Goal: Navigation & Orientation: Understand site structure

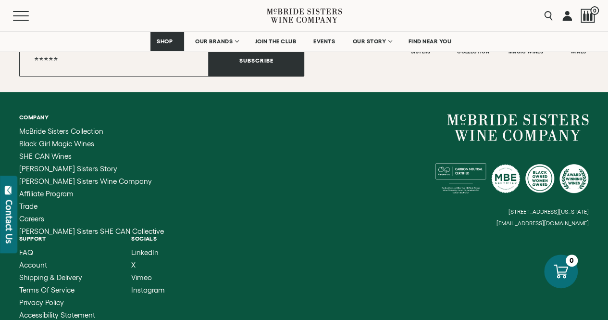
scroll to position [3924, 0]
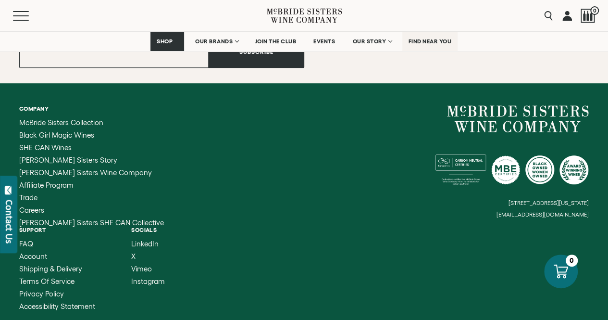
click at [431, 39] on span "FIND NEAR YOU" at bounding box center [429, 41] width 43 height 7
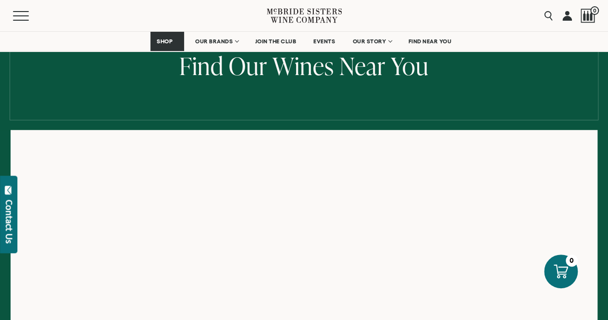
scroll to position [91, 0]
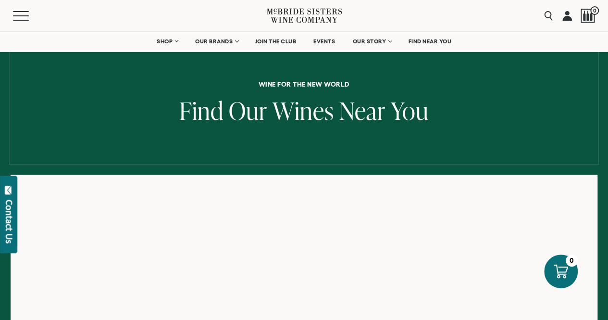
scroll to position [46, 0]
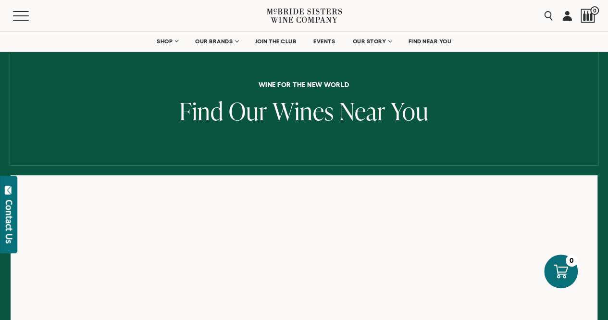
scroll to position [131, 0]
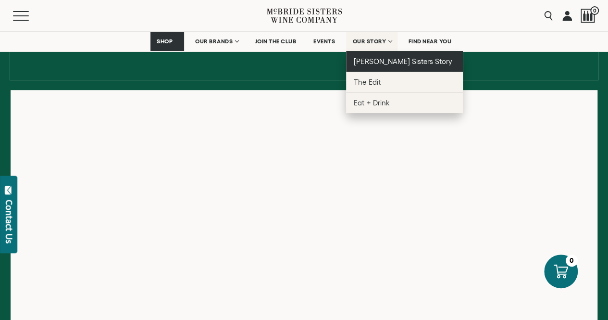
click at [377, 61] on span "[PERSON_NAME] Sisters Story" at bounding box center [403, 61] width 98 height 8
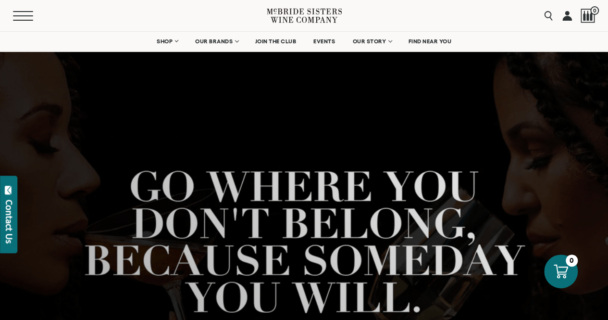
click at [22, 16] on button "Menu" at bounding box center [30, 16] width 35 height 10
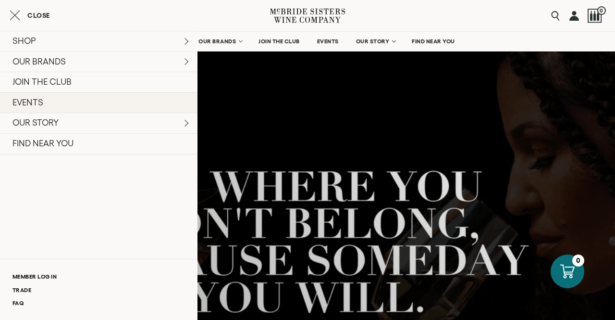
click at [32, 99] on link "EVENTS" at bounding box center [98, 102] width 197 height 21
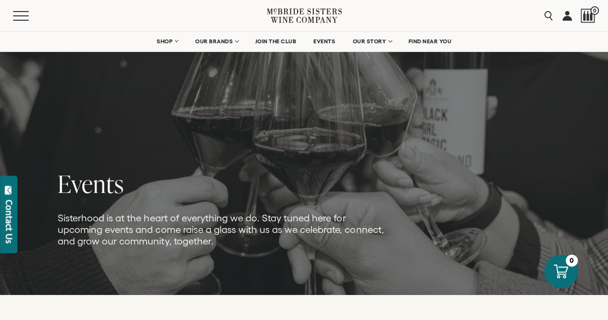
click at [566, 17] on link at bounding box center [567, 15] width 10 height 31
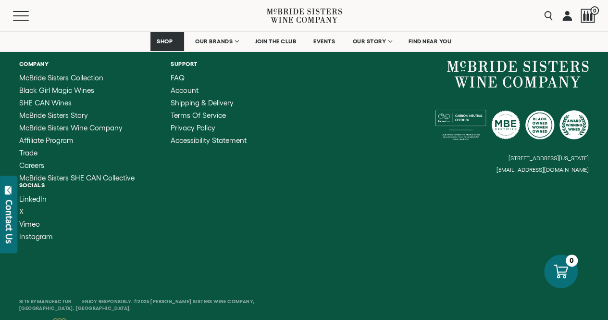
scroll to position [533, 0]
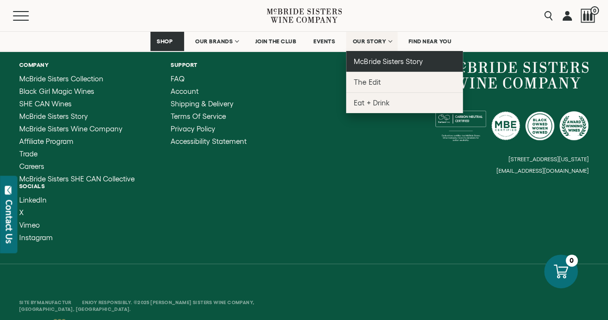
click at [373, 58] on span "McBride Sisters Story" at bounding box center [388, 61] width 69 height 8
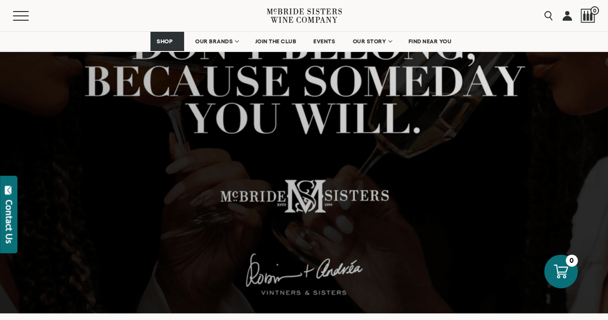
scroll to position [170, 0]
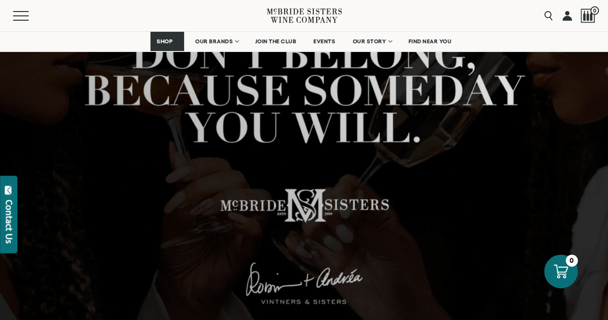
click at [6, 212] on div "Contact Us" at bounding box center [9, 221] width 10 height 44
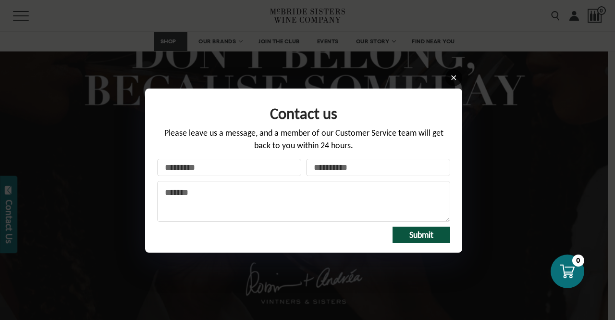
click at [454, 78] on icon at bounding box center [453, 77] width 5 height 5
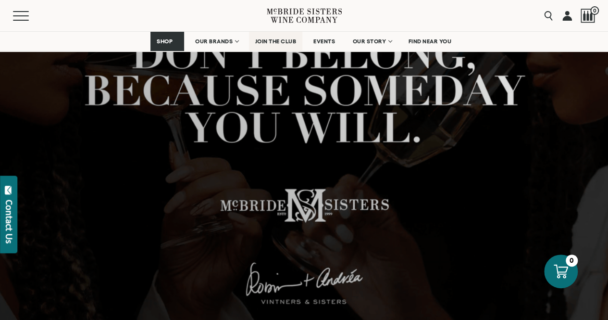
click at [279, 43] on span "JOIN THE CLUB" at bounding box center [275, 41] width 41 height 7
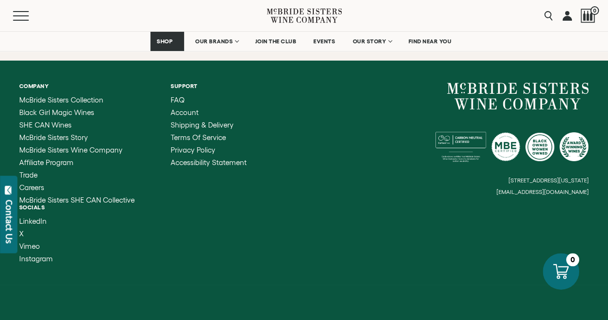
scroll to position [1581, 0]
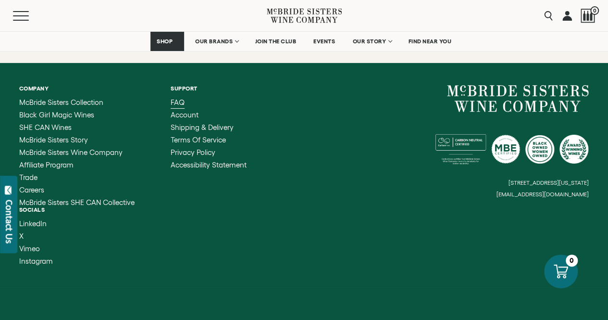
click at [183, 102] on span "FAQ" at bounding box center [178, 102] width 14 height 8
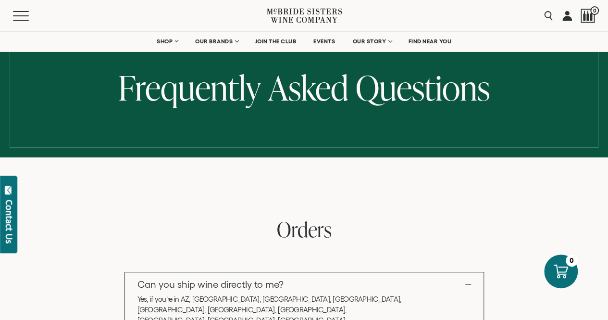
scroll to position [24, 0]
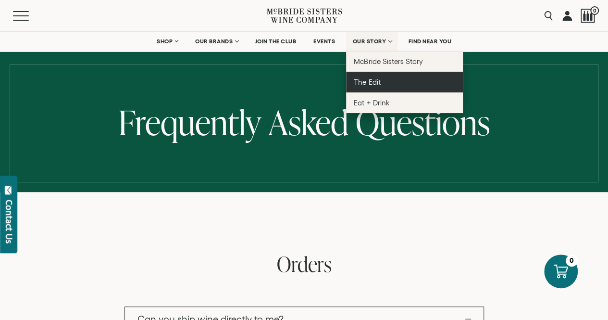
click at [377, 79] on span "The Edit" at bounding box center [367, 82] width 26 height 8
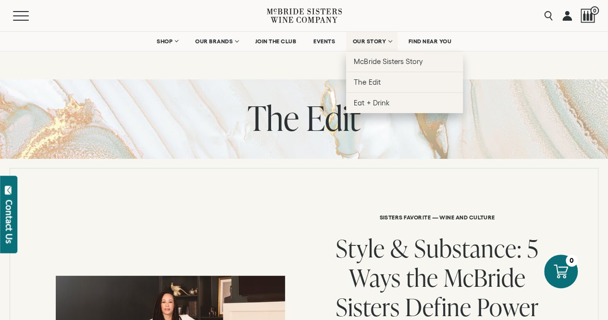
click at [392, 42] on link "OUR STORY" at bounding box center [371, 41] width 51 height 19
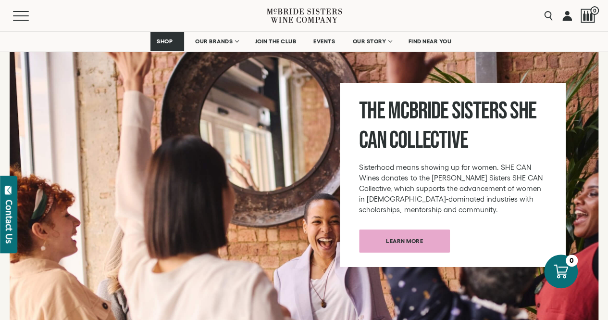
scroll to position [3297, 0]
